Goal: Navigation & Orientation: Find specific page/section

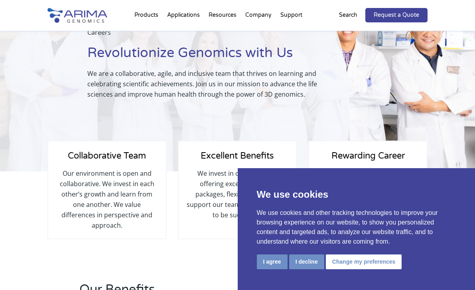
scroll to position [69, 0]
click at [275, 259] on button "I agree" at bounding box center [272, 261] width 31 height 15
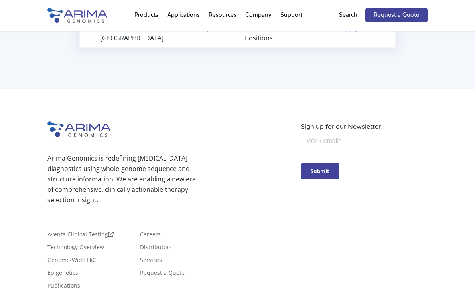
scroll to position [668, 0]
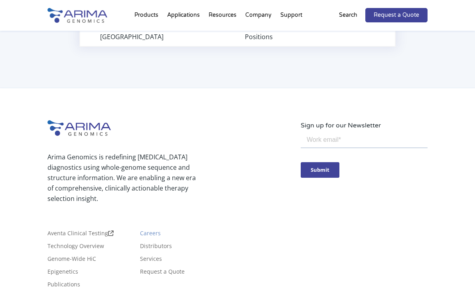
click at [155, 239] on link "Careers" at bounding box center [150, 234] width 21 height 9
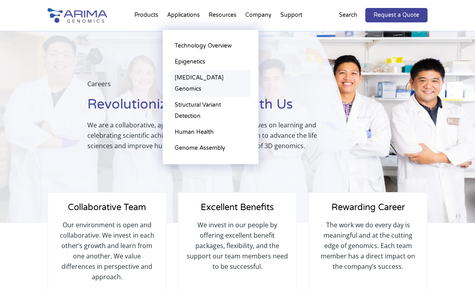
click at [191, 75] on link "[MEDICAL_DATA] Genomics" at bounding box center [211, 83] width 80 height 27
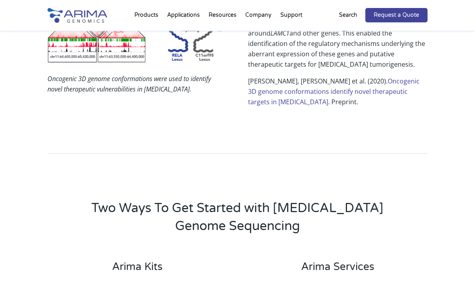
scroll to position [1408, 0]
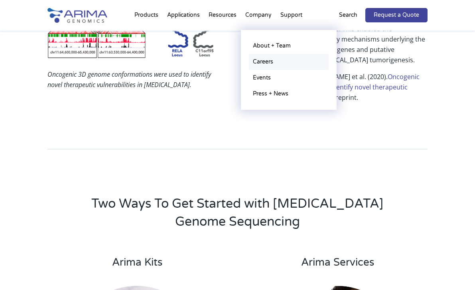
click at [256, 60] on link "Careers" at bounding box center [289, 62] width 80 height 16
